Goal: Information Seeking & Learning: Learn about a topic

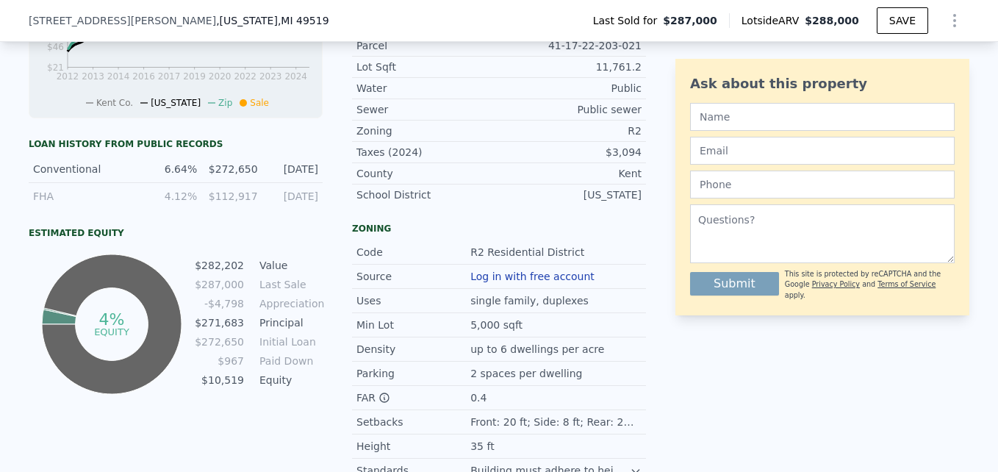
scroll to position [786, 0]
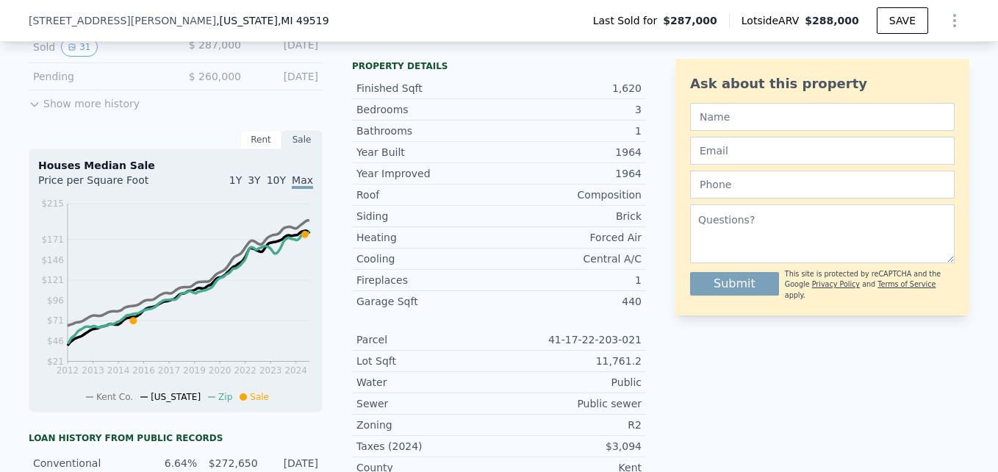
click at [629, 287] on div "1" at bounding box center [570, 280] width 143 height 15
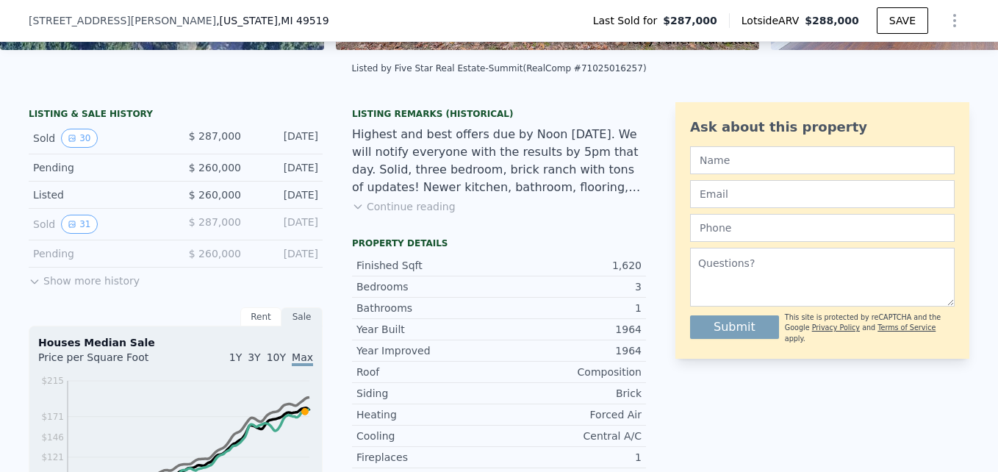
scroll to position [315, 0]
click at [39, 289] on button "Show more history" at bounding box center [84, 278] width 111 height 21
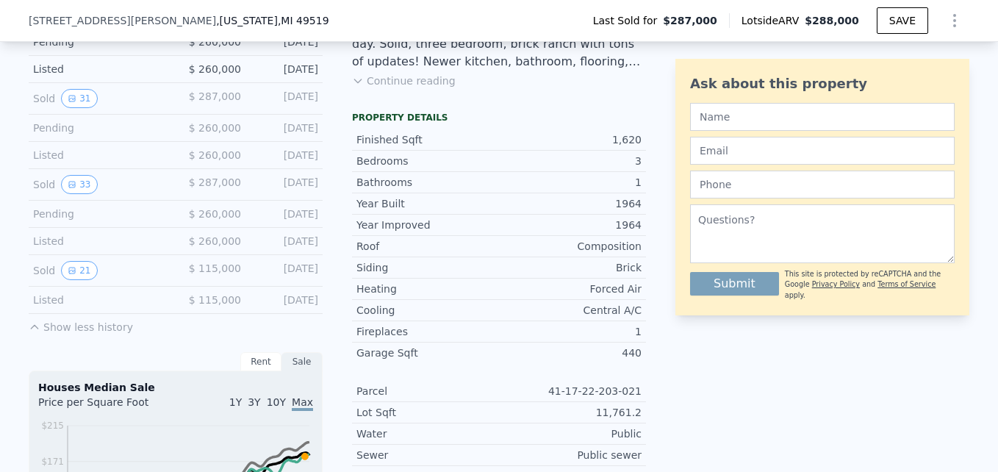
scroll to position [442, 0]
click at [68, 274] on icon "View historical data" at bounding box center [72, 269] width 9 height 9
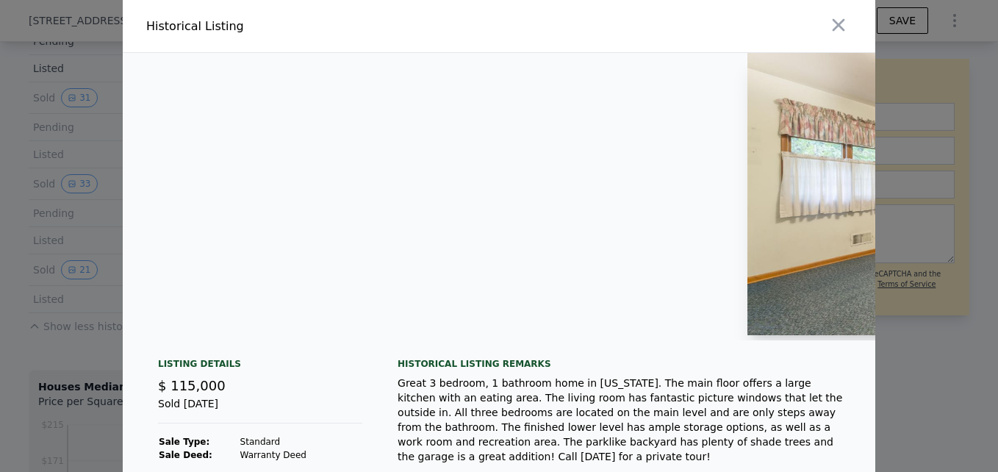
scroll to position [0, 1545]
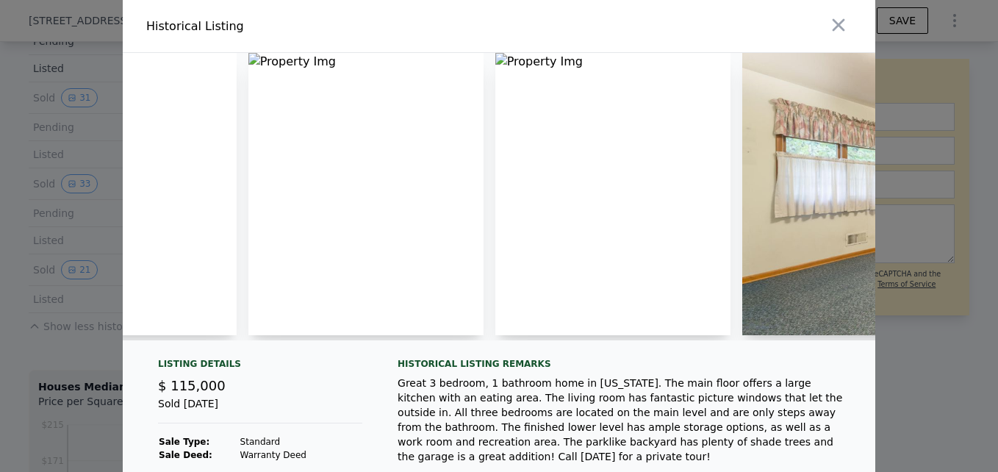
click at [287, 100] on img at bounding box center [366, 194] width 235 height 282
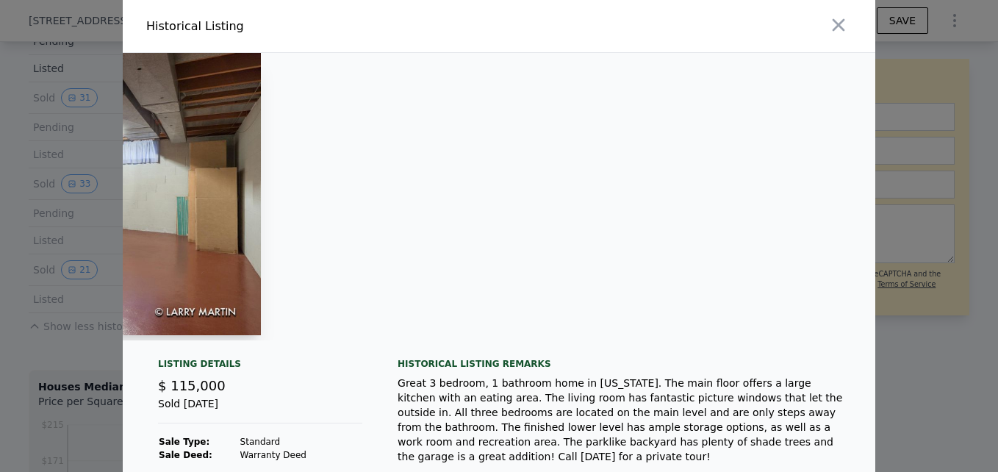
scroll to position [0, 5739]
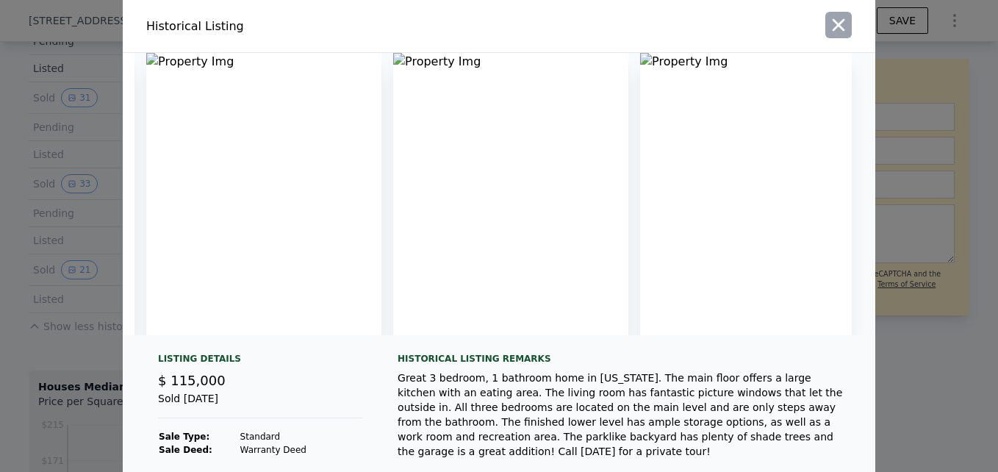
click at [845, 23] on button "button" at bounding box center [839, 25] width 26 height 26
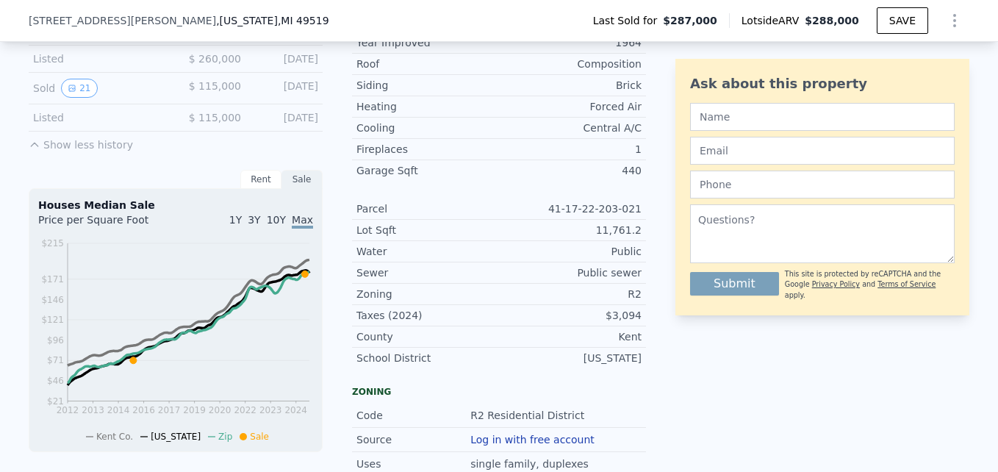
scroll to position [490, 0]
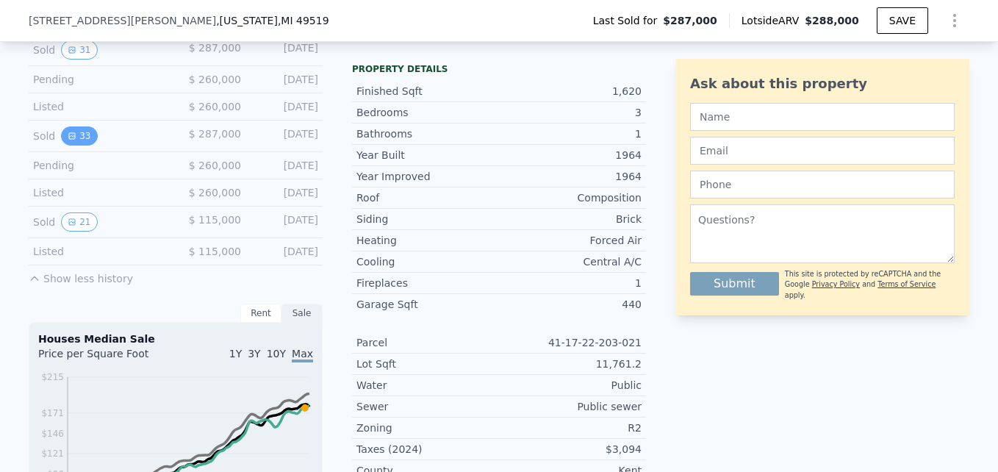
click at [77, 142] on button "33" at bounding box center [79, 135] width 36 height 19
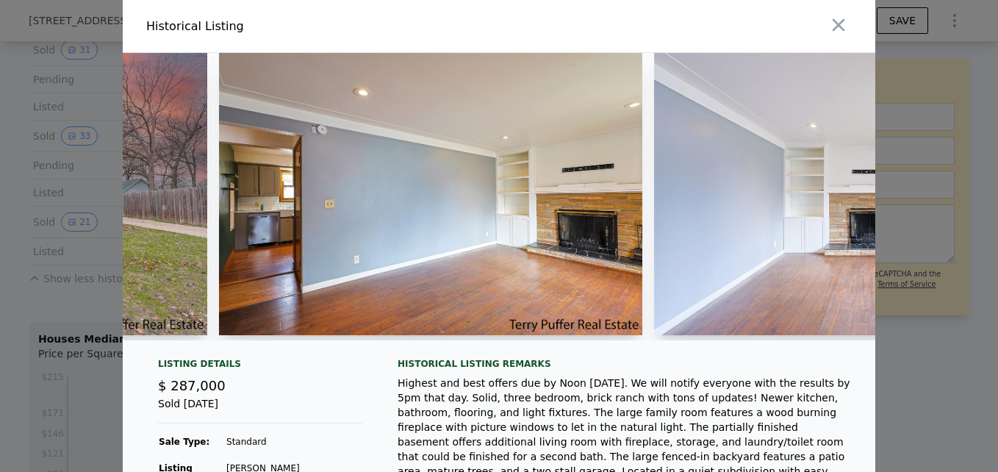
scroll to position [0, 351]
click at [0, 178] on html "Search an address or region Solutions Company Open main menu Log In Free Accoun…" at bounding box center [499, 236] width 998 height 472
click at [75, 64] on div at bounding box center [499, 236] width 998 height 472
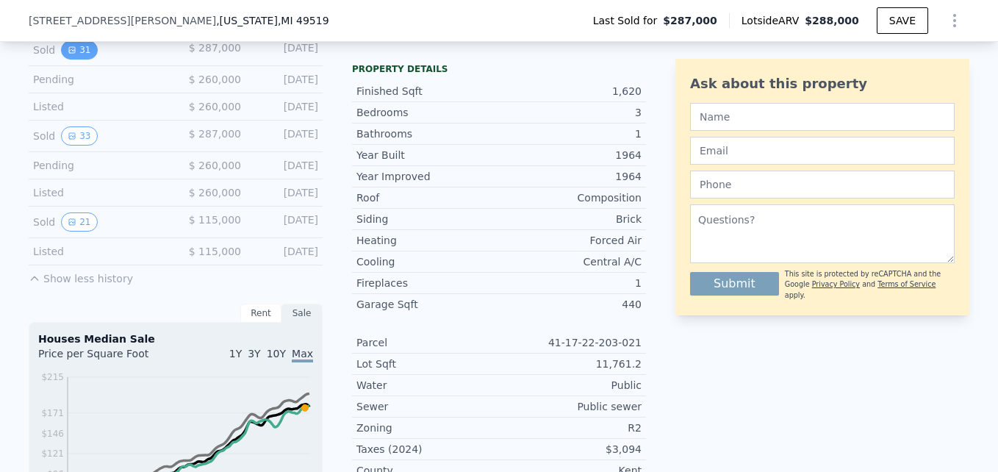
click at [82, 60] on button "31" at bounding box center [79, 49] width 36 height 19
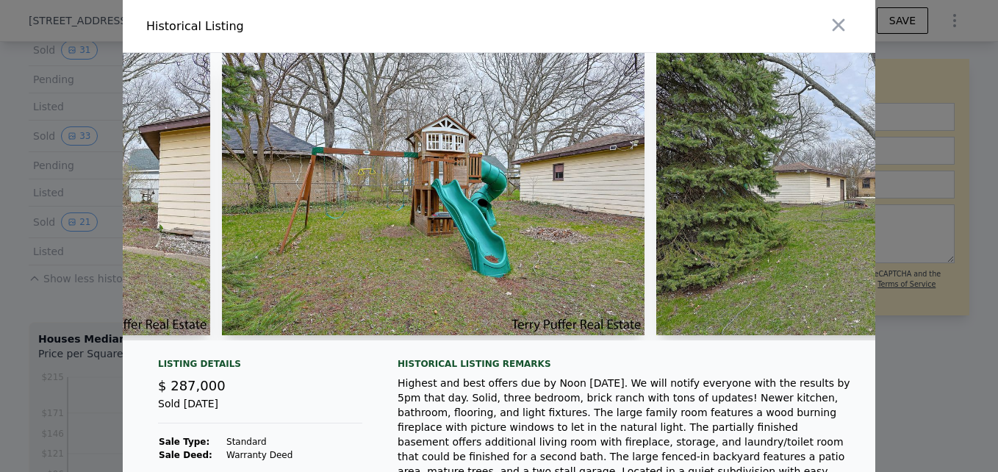
scroll to position [0, 11226]
click at [830, 25] on icon "button" at bounding box center [839, 25] width 21 height 21
